Goal: Information Seeking & Learning: Learn about a topic

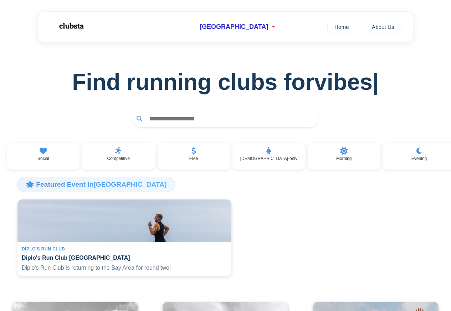
scroll to position [256, 0]
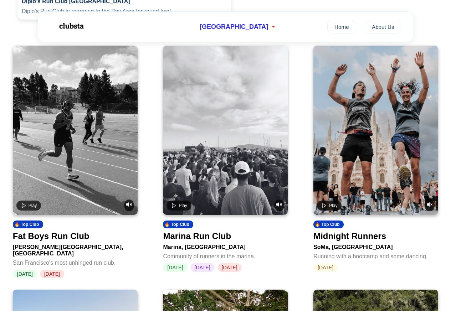
click at [77, 248] on div "Kezar Stadium, San Francisco" at bounding box center [75, 249] width 125 height 16
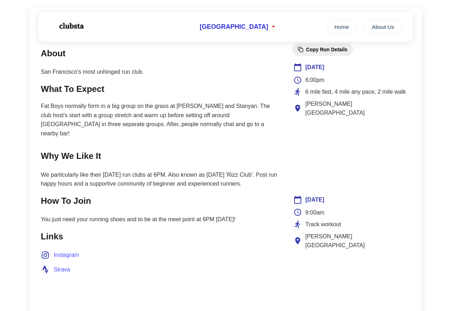
scroll to position [470, 0]
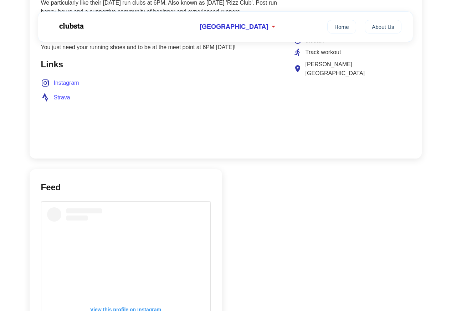
click at [67, 79] on ul "Instagram Strava" at bounding box center [159, 90] width 237 height 24
click at [65, 78] on span "Instagram" at bounding box center [66, 82] width 25 height 9
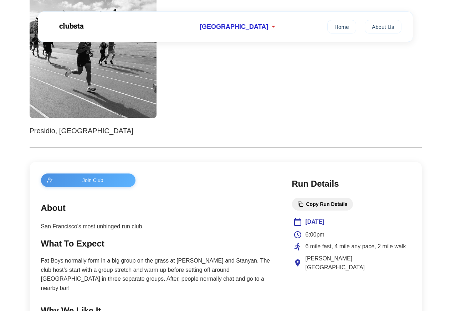
scroll to position [0, 0]
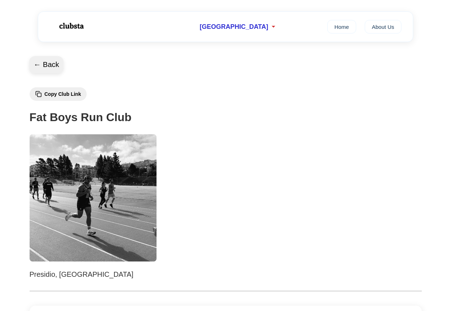
click at [41, 65] on button "← Back" at bounding box center [46, 64] width 34 height 17
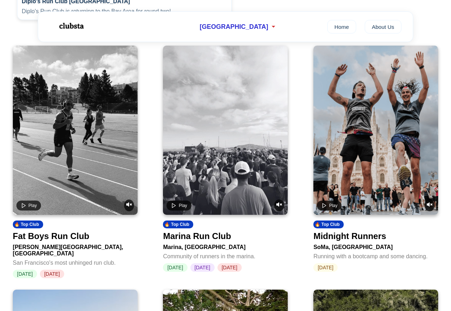
click at [209, 240] on div "Marina Run Club" at bounding box center [197, 236] width 68 height 10
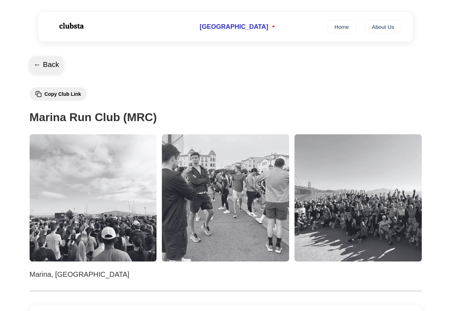
click at [37, 64] on button "← Back" at bounding box center [46, 64] width 34 height 17
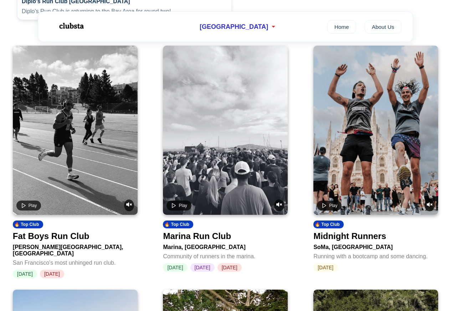
click at [347, 238] on div "Midnight Runners" at bounding box center [349, 236] width 73 height 10
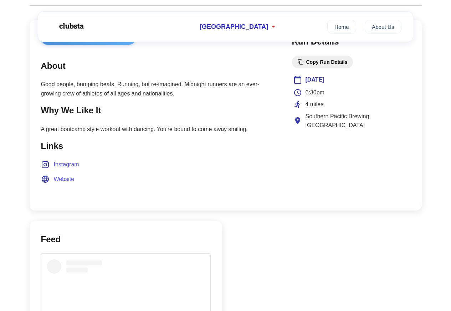
scroll to position [470, 0]
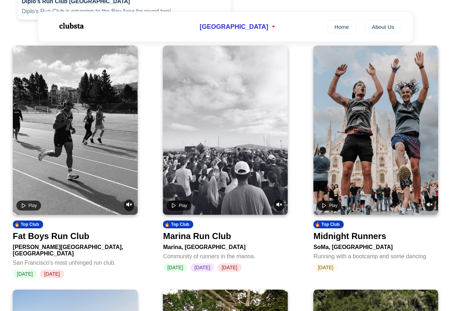
scroll to position [513, 0]
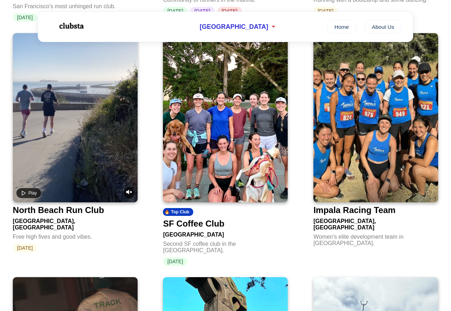
click at [61, 231] on div "Free high fives and good vibes." at bounding box center [75, 235] width 125 height 9
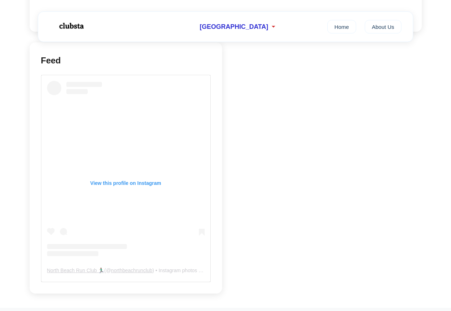
scroll to position [556, 0]
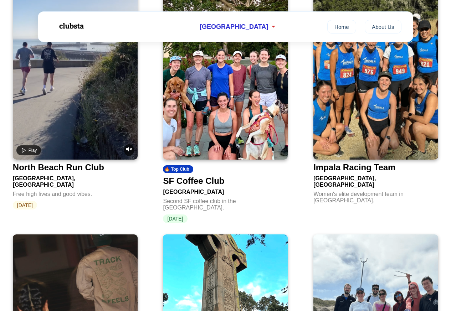
scroll to position [513, 0]
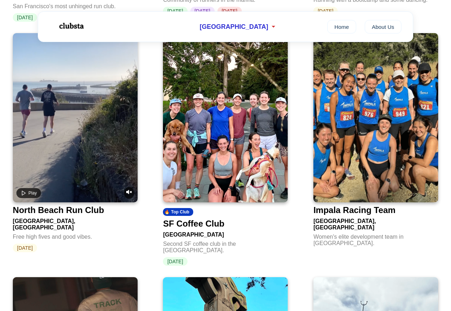
click at [200, 221] on div "SF Coffee Club" at bounding box center [193, 224] width 61 height 10
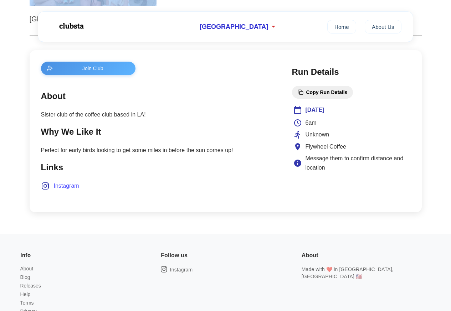
scroll to position [256, 0]
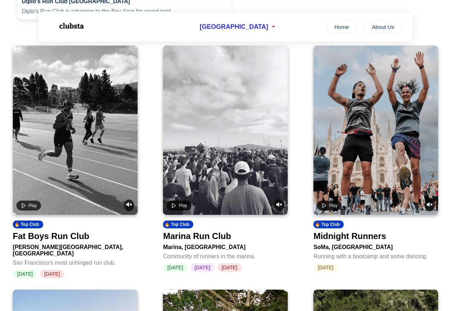
scroll to position [513, 0]
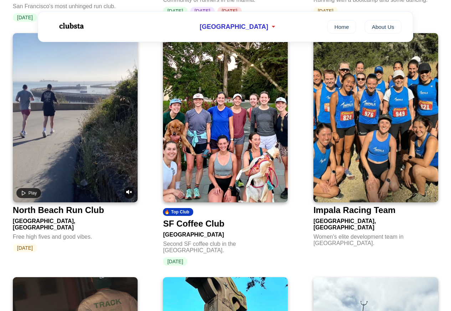
click at [331, 207] on div "Impala Racing Team" at bounding box center [354, 210] width 82 height 10
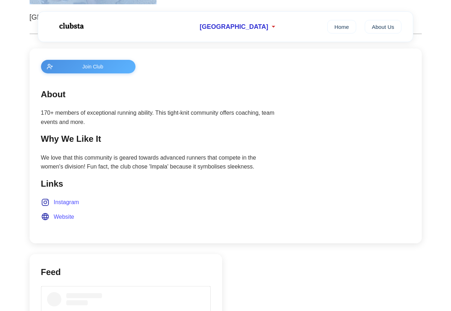
scroll to position [256, 0]
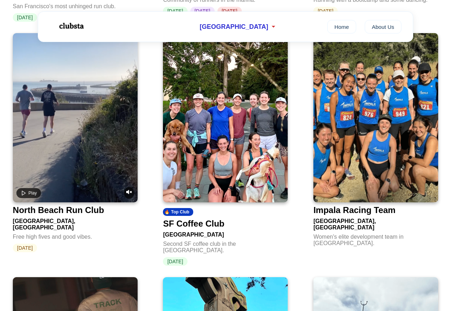
scroll to position [812, 0]
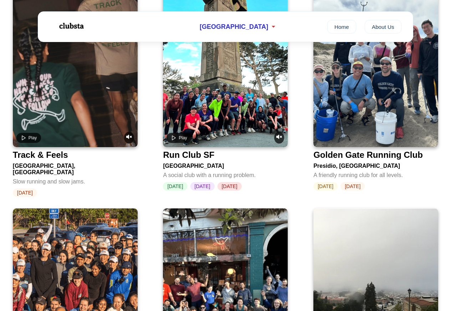
click at [59, 188] on div "Sunday" at bounding box center [75, 192] width 125 height 9
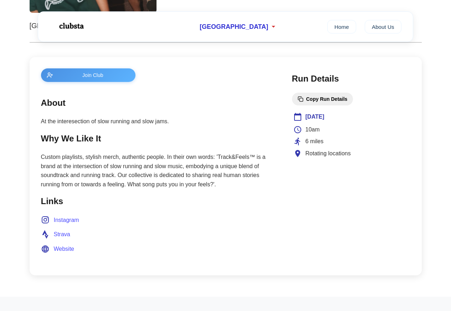
scroll to position [256, 0]
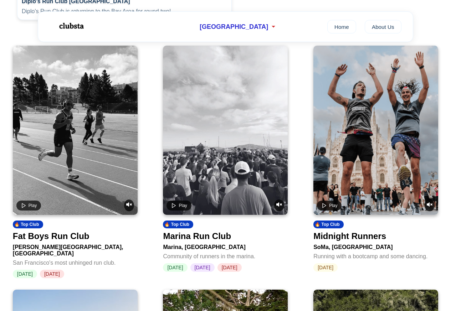
scroll to position [812, 0]
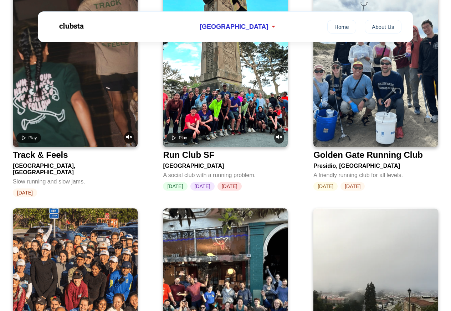
click at [203, 150] on div "Run Club SF" at bounding box center [188, 155] width 51 height 10
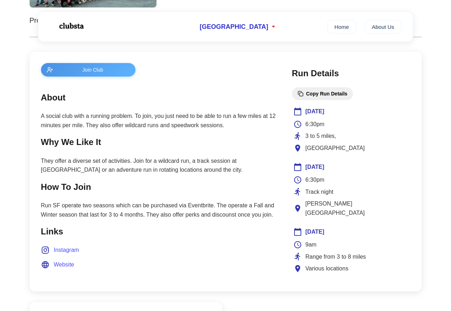
scroll to position [256, 0]
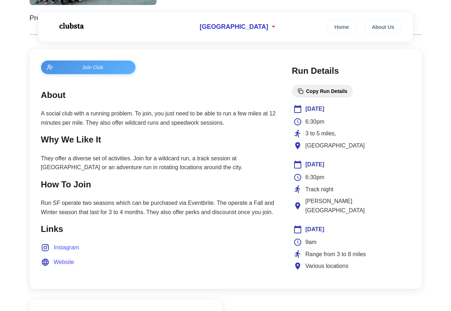
scroll to position [812, 0]
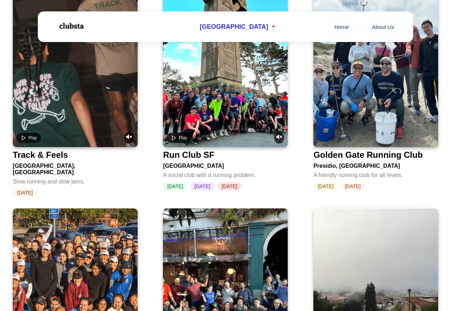
click at [332, 160] on div "Presidio, San Francisco" at bounding box center [375, 164] width 125 height 9
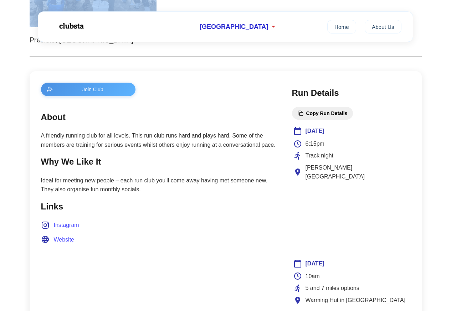
scroll to position [256, 0]
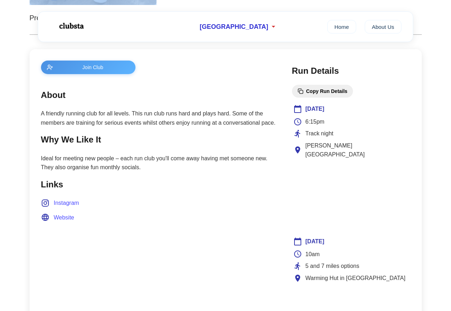
click at [36, 66] on div "Join Club About A friendly running club for all levels. This run club runs hard…" at bounding box center [226, 206] width 392 height 314
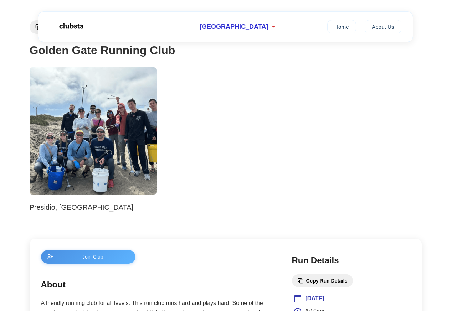
scroll to position [0, 0]
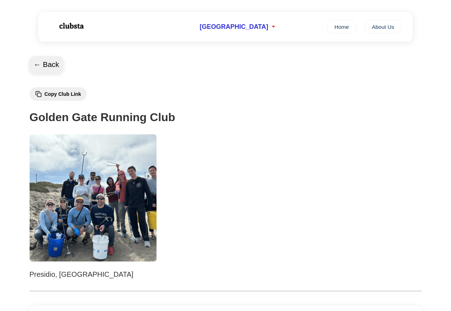
click at [38, 57] on button "← Back" at bounding box center [46, 64] width 34 height 17
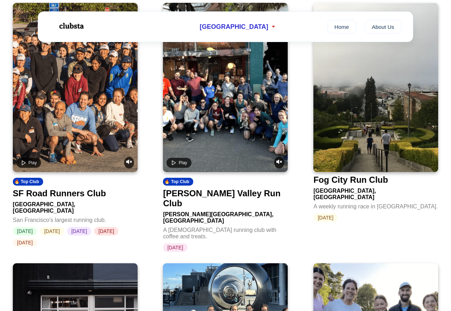
scroll to position [1026, 0]
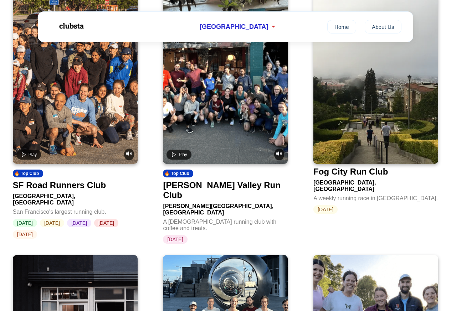
click at [61, 190] on div "Golden Gate Park, San Francisco" at bounding box center [75, 198] width 125 height 16
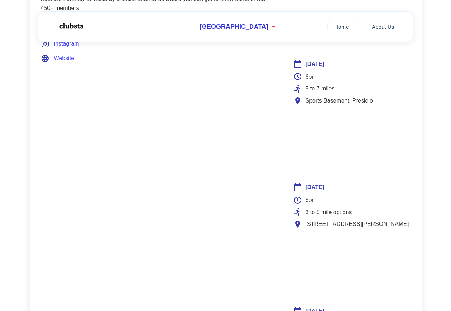
scroll to position [427, 0]
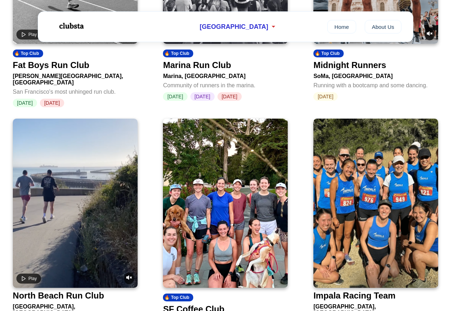
scroll to position [1026, 0]
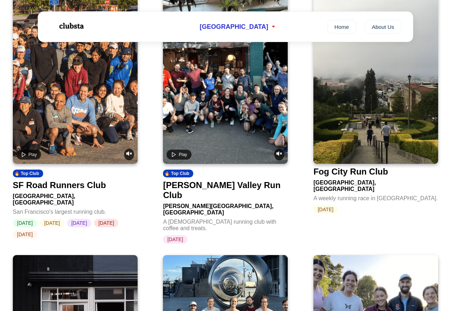
click at [201, 180] on div "Noe Valley Run Club" at bounding box center [224, 190] width 122 height 20
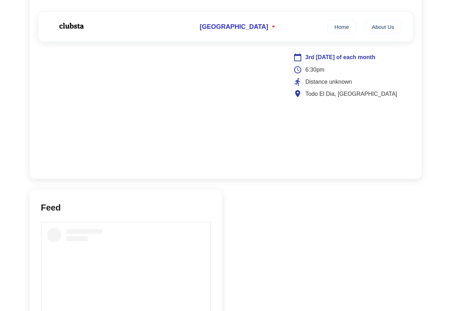
scroll to position [556, 0]
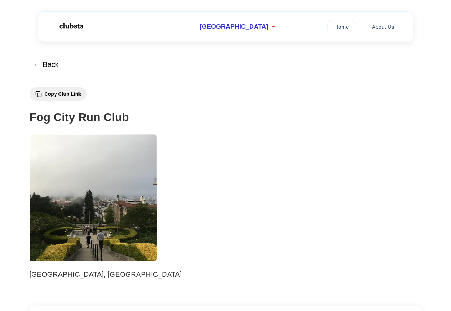
scroll to position [457, 0]
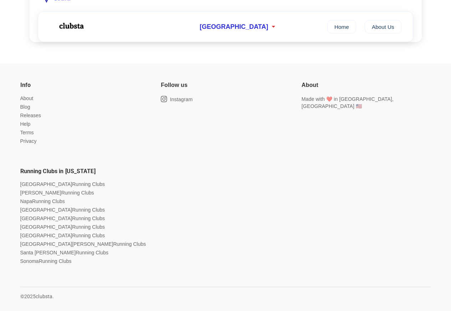
click at [336, 151] on div "About Made with ❤️ in [GEOGRAPHIC_DATA], [GEOGRAPHIC_DATA] 🇺🇸" at bounding box center [360, 112] width 141 height 86
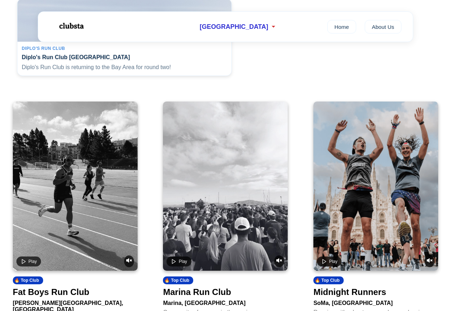
scroll to position [1026, 0]
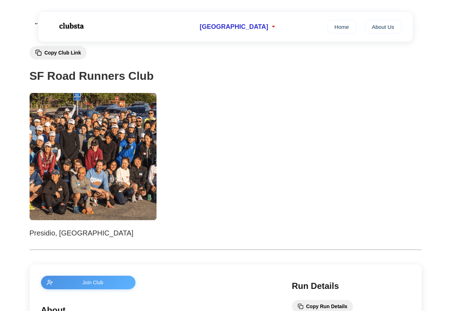
scroll to position [256, 0]
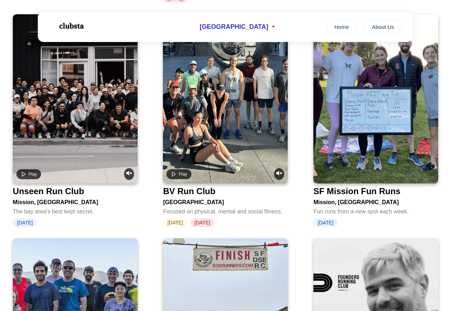
scroll to position [1282, 0]
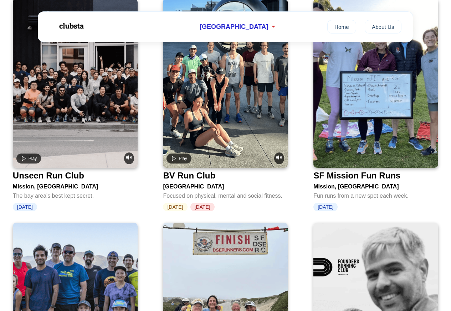
click at [72, 171] on div "Unseen Run Club" at bounding box center [48, 176] width 71 height 10
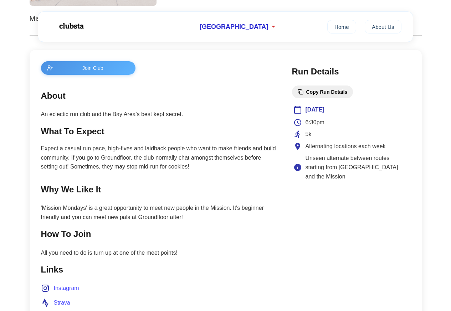
scroll to position [256, 0]
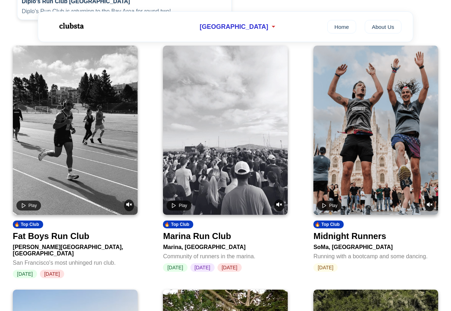
scroll to position [1282, 0]
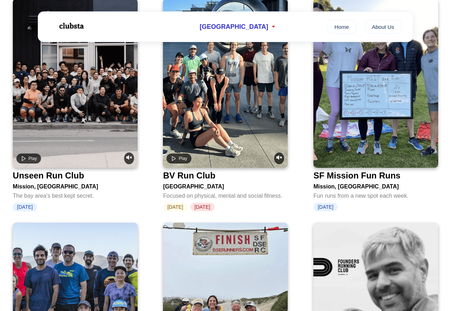
click at [216, 168] on div "BV Run Club" at bounding box center [225, 174] width 125 height 13
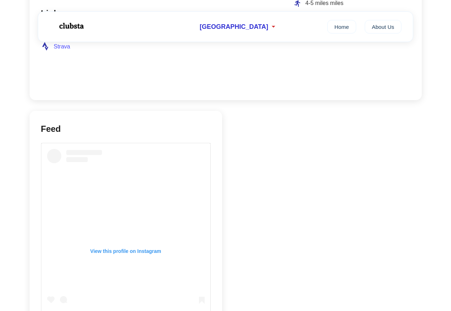
scroll to position [513, 0]
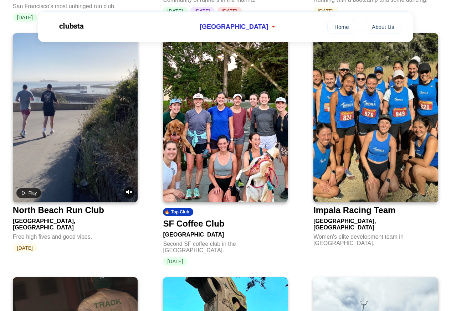
scroll to position [1282, 0]
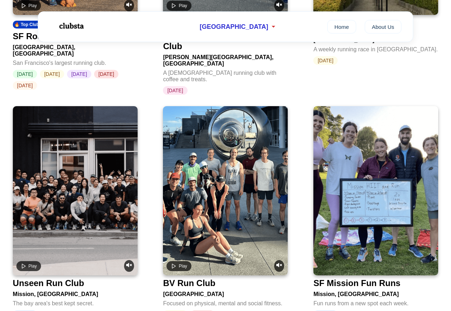
scroll to position [1197, 0]
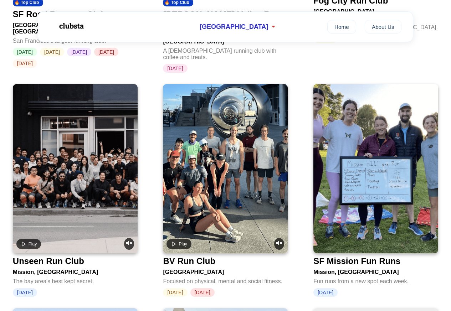
click at [330, 266] on div "Mission, [GEOGRAPHIC_DATA]" at bounding box center [375, 270] width 125 height 9
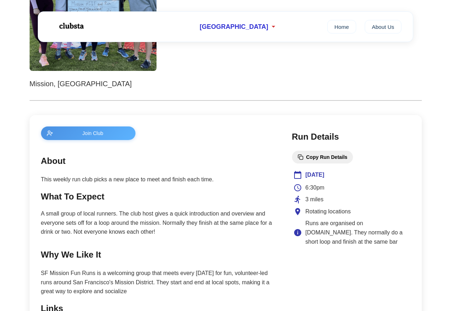
scroll to position [256, 0]
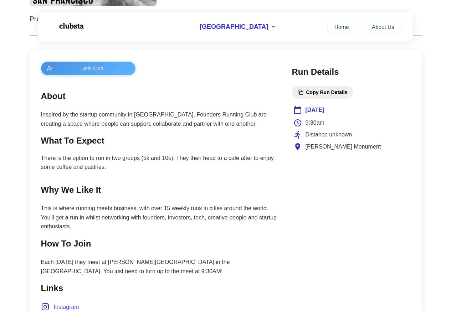
scroll to position [256, 0]
